Goal: Task Accomplishment & Management: Manage account settings

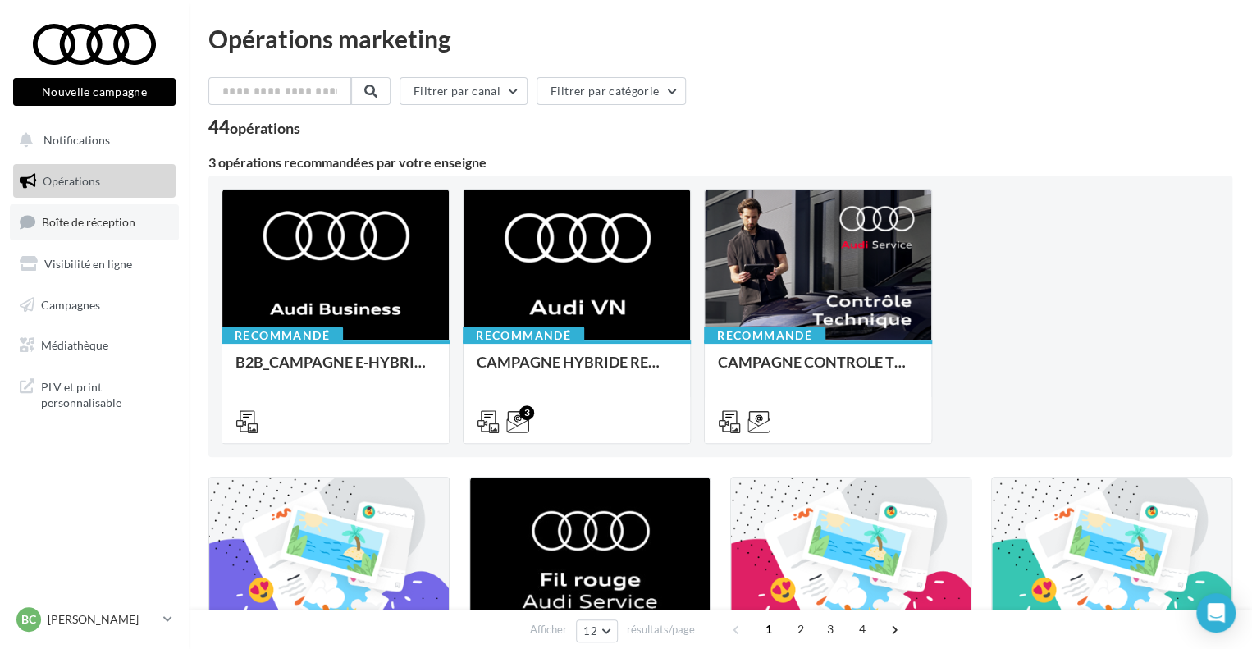
click at [108, 215] on span "Boîte de réception" at bounding box center [89, 222] width 94 height 14
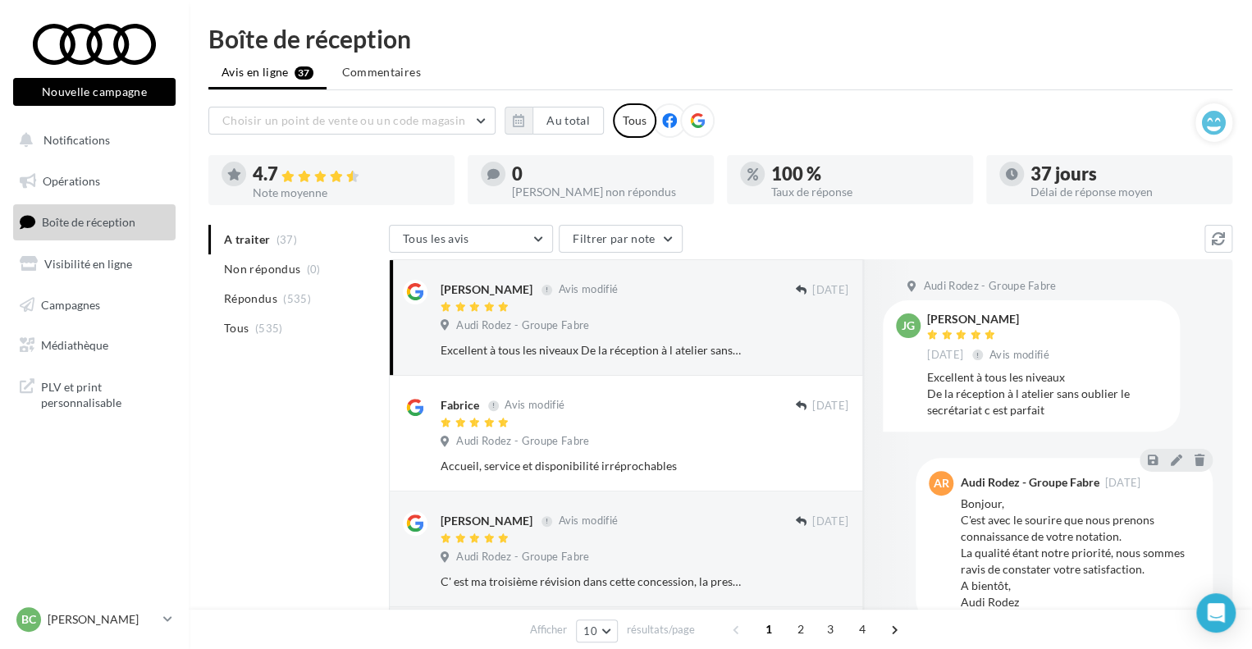
click at [229, 346] on div "A traiter (37) Non répondus (0) Répondus (535) Tous (535)" at bounding box center [298, 297] width 181 height 144
click at [231, 334] on span "Tous" at bounding box center [236, 328] width 25 height 16
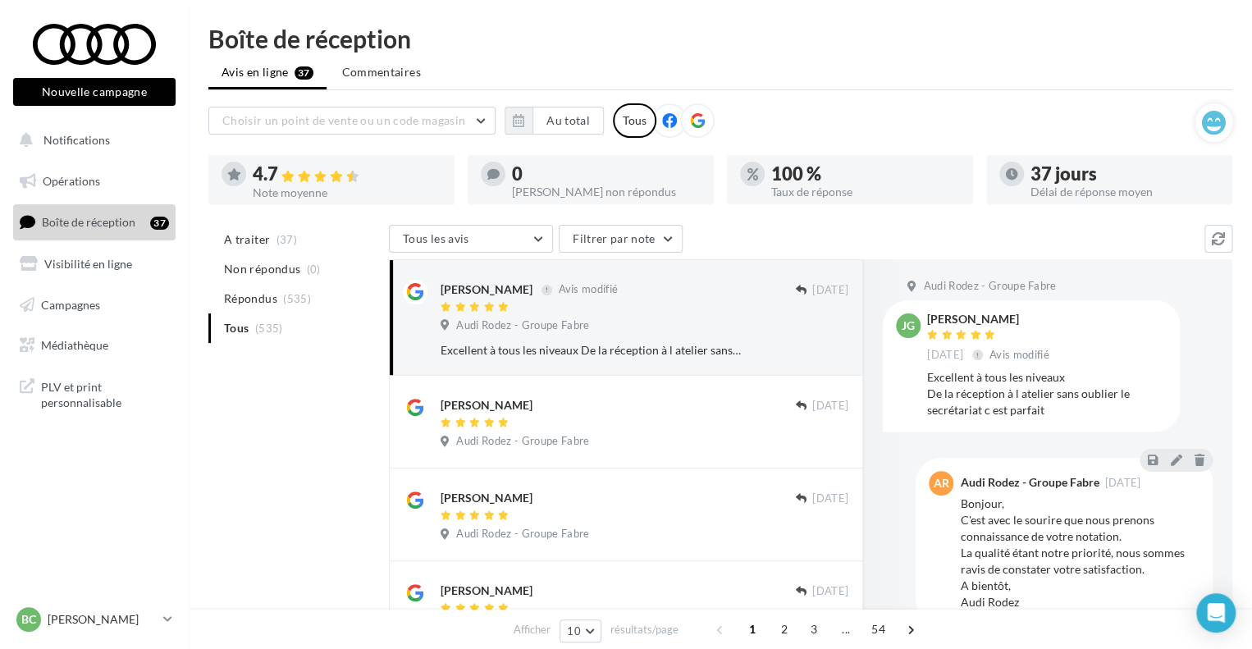
click at [319, 337] on ul "A traiter (37) Non répondus (0) Répondus (535) Tous (535)" at bounding box center [295, 284] width 174 height 118
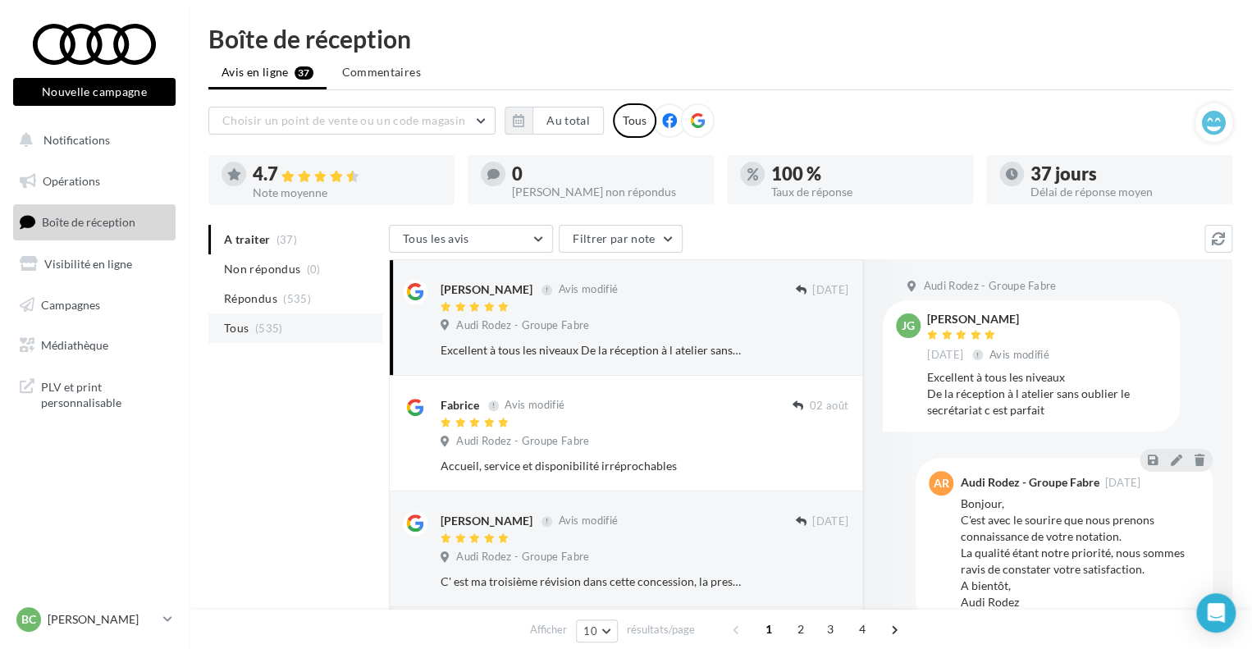
click at [312, 333] on li "Tous (535)" at bounding box center [295, 329] width 174 height 30
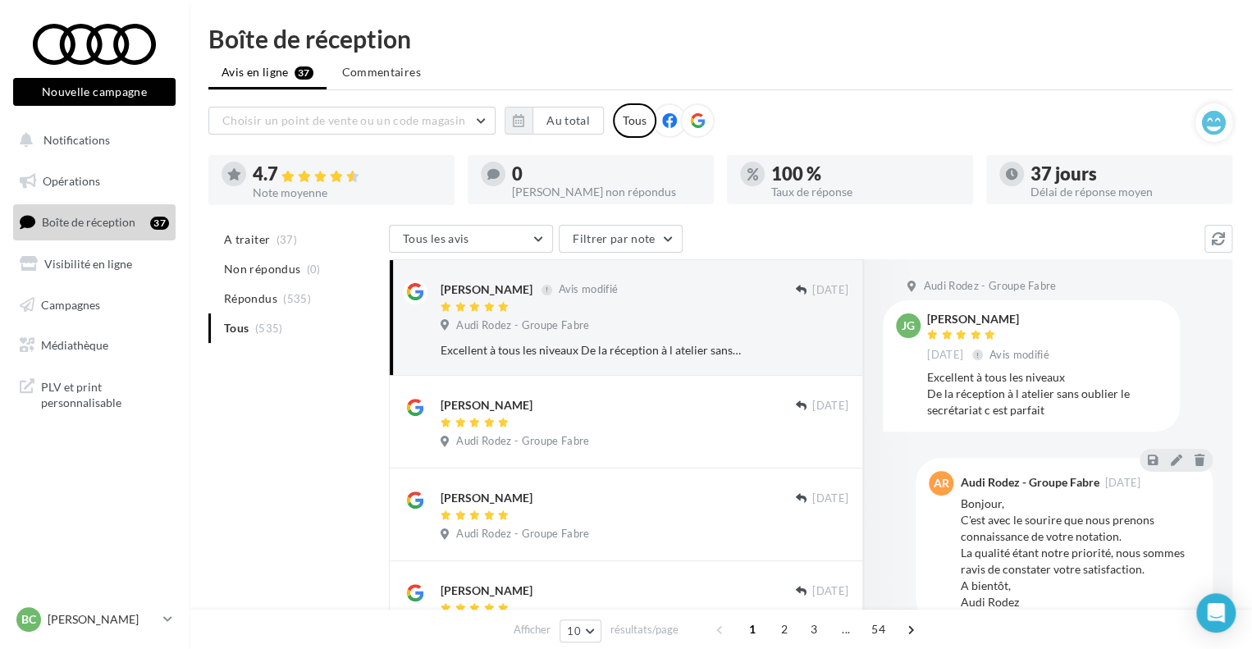
scroll to position [82, 0]
